Goal: Information Seeking & Learning: Learn about a topic

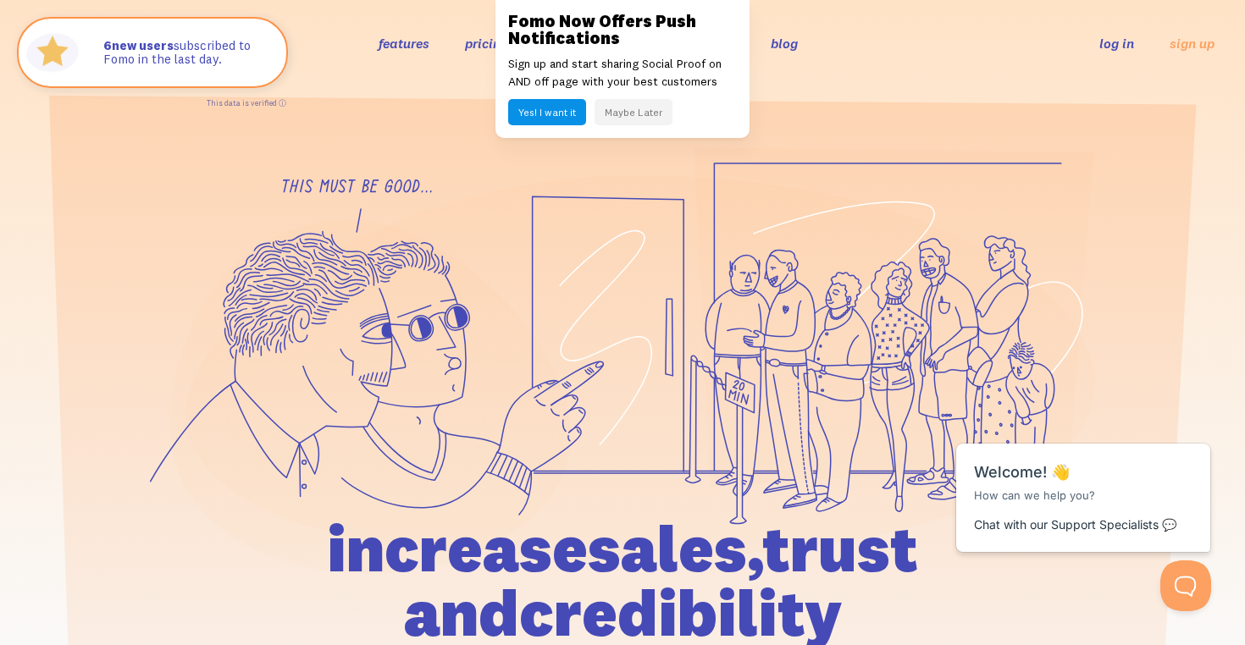
click at [616, 112] on button "Maybe Later" at bounding box center [633, 112] width 78 height 26
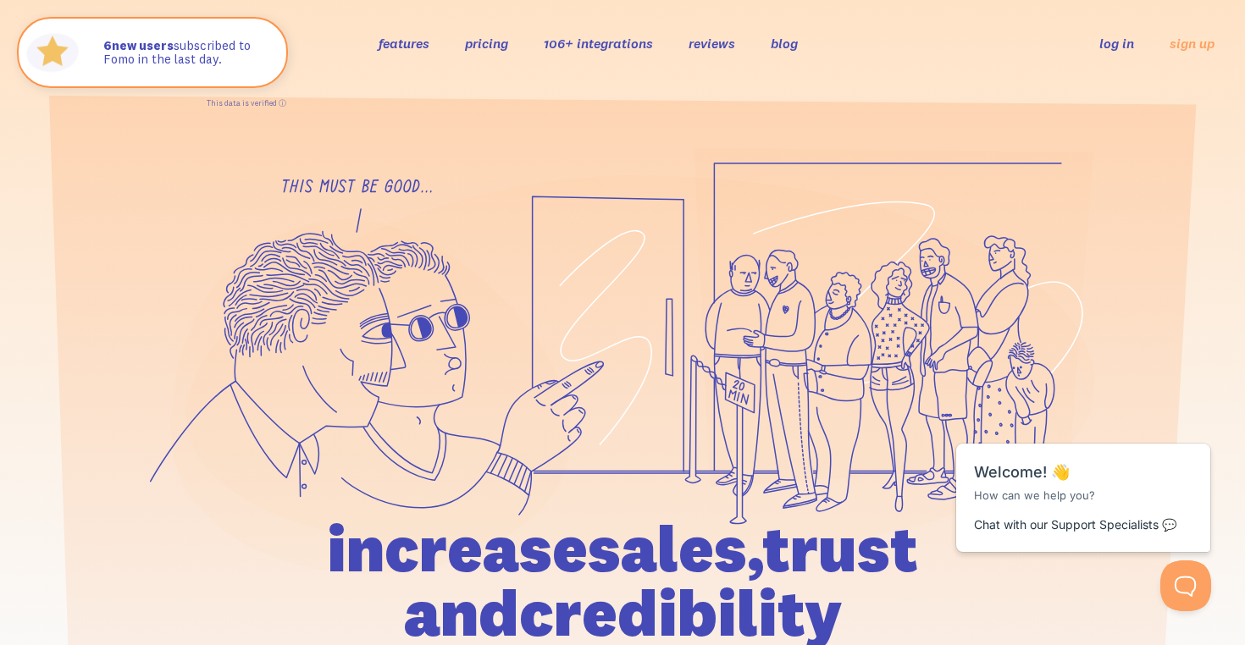
click at [425, 43] on link "features" at bounding box center [403, 43] width 51 height 17
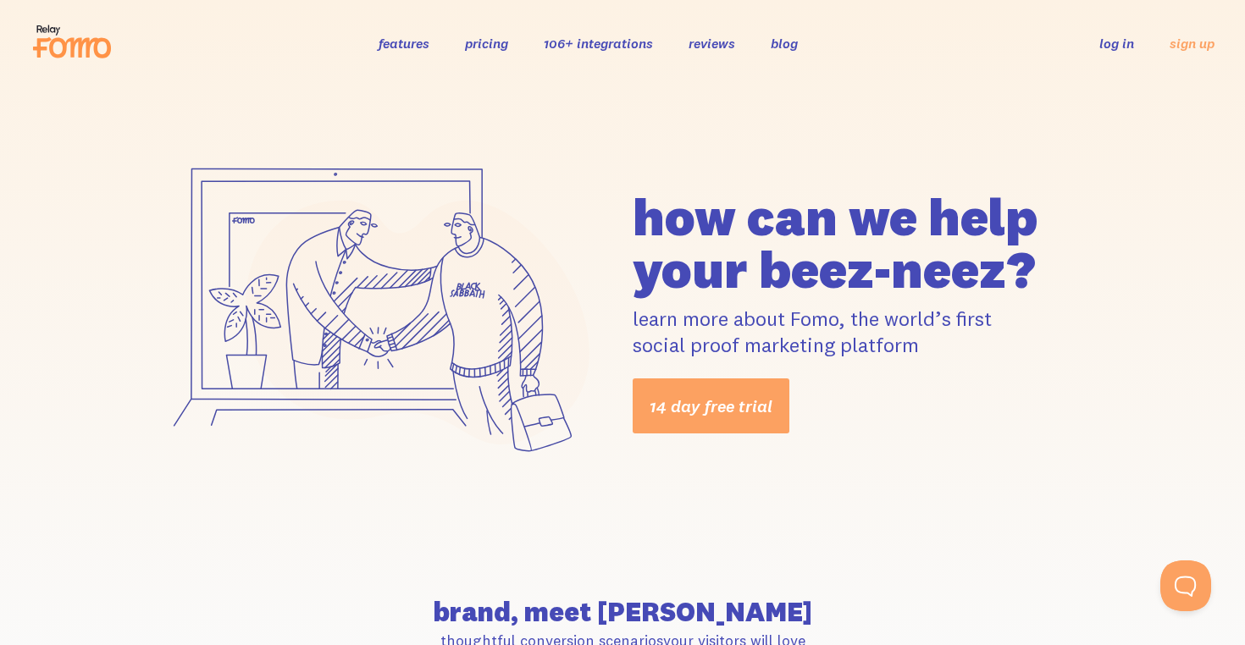
click at [80, 47] on icon at bounding box center [80, 48] width 62 height 20
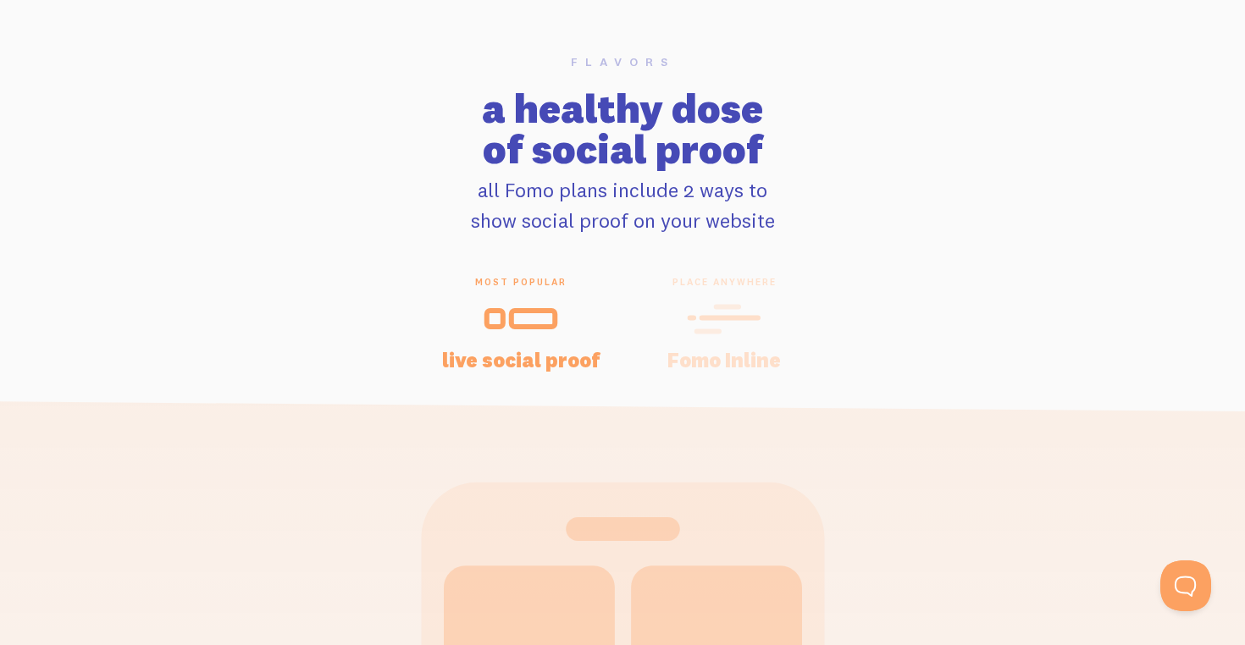
scroll to position [4006, 0]
